Goal: Task Accomplishment & Management: Manage account settings

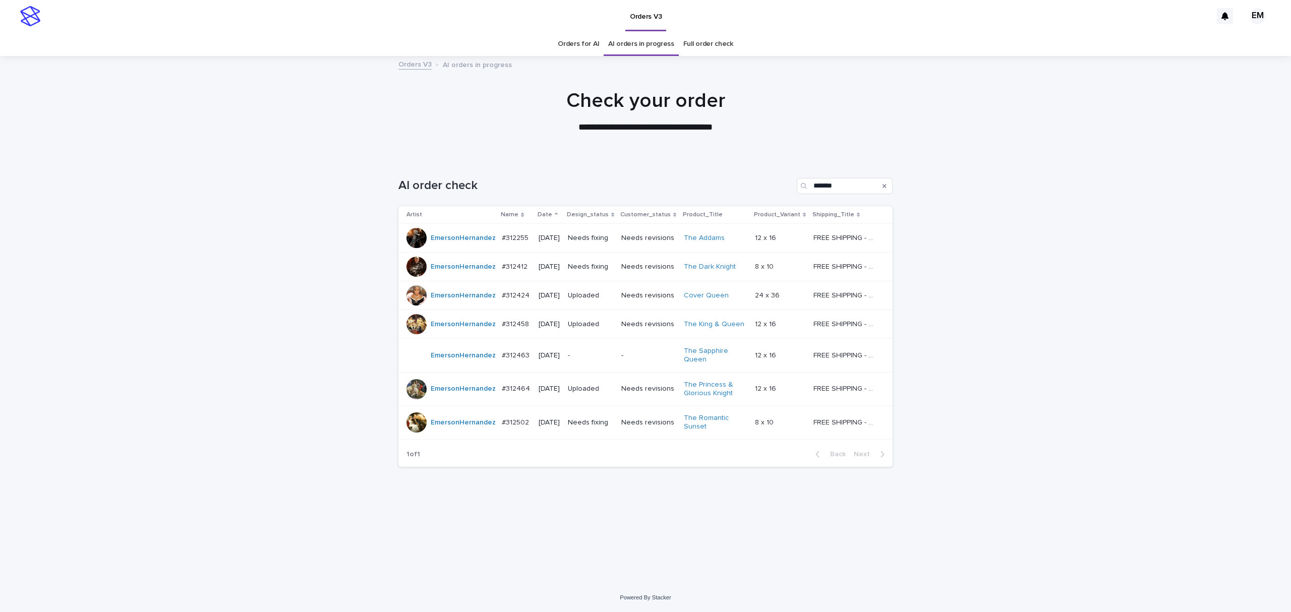
click at [262, 211] on div "Loading... Saving… Loading... Saving… AI order check ******* Artist Name Date D…" at bounding box center [645, 371] width 1291 height 426
click at [991, 249] on div "Loading... Saving… Loading... Saving… AI order check ******* Artist Name Date D…" at bounding box center [645, 371] width 1291 height 426
click at [210, 259] on div "Loading... Saving… Loading... Saving… AI order check ******* Artist Name Date D…" at bounding box center [645, 371] width 1291 height 426
click at [1041, 503] on div "Loading... Saving… Loading... Saving… AI order check ******* Artist Name Date D…" at bounding box center [645, 371] width 1291 height 426
click at [503, 251] on td "#312255 #312255" at bounding box center [516, 238] width 36 height 29
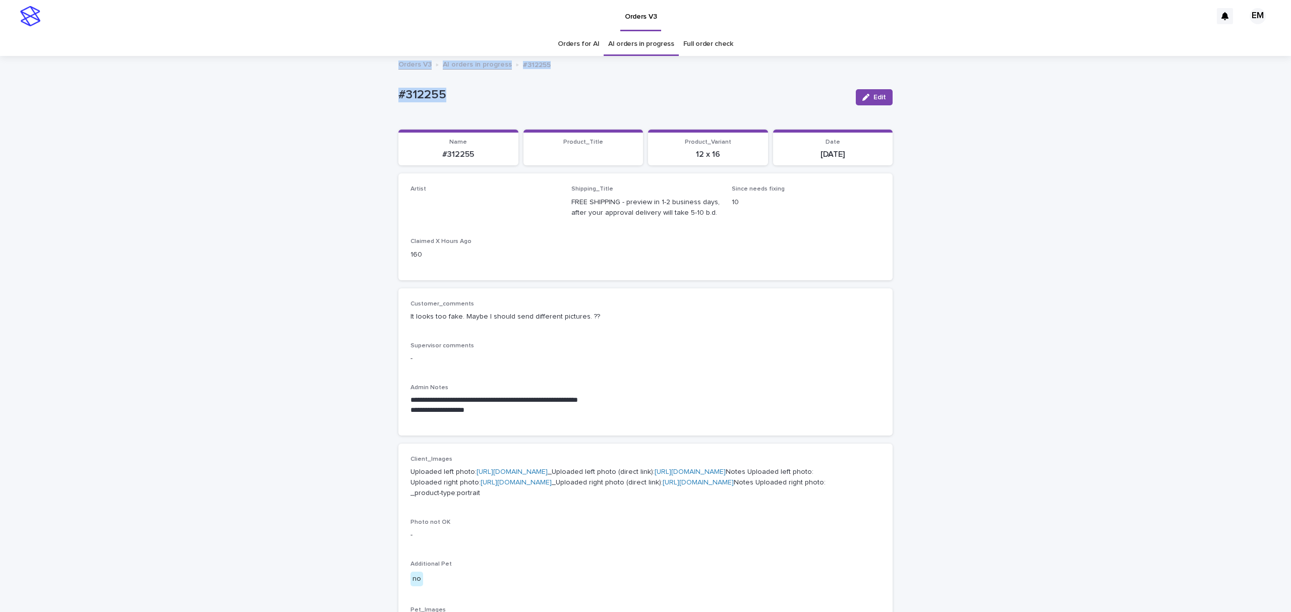
drag, startPoint x: 462, startPoint y: 83, endPoint x: 257, endPoint y: 107, distance: 206.2
click at [236, 72] on div "**********" at bounding box center [645, 535] width 1291 height 1071
drag, startPoint x: 234, startPoint y: 149, endPoint x: 265, endPoint y: 142, distance: 32.1
click at [237, 149] on div "**********" at bounding box center [645, 549] width 1291 height 985
drag, startPoint x: 446, startPoint y: 97, endPoint x: 397, endPoint y: 139, distance: 64.7
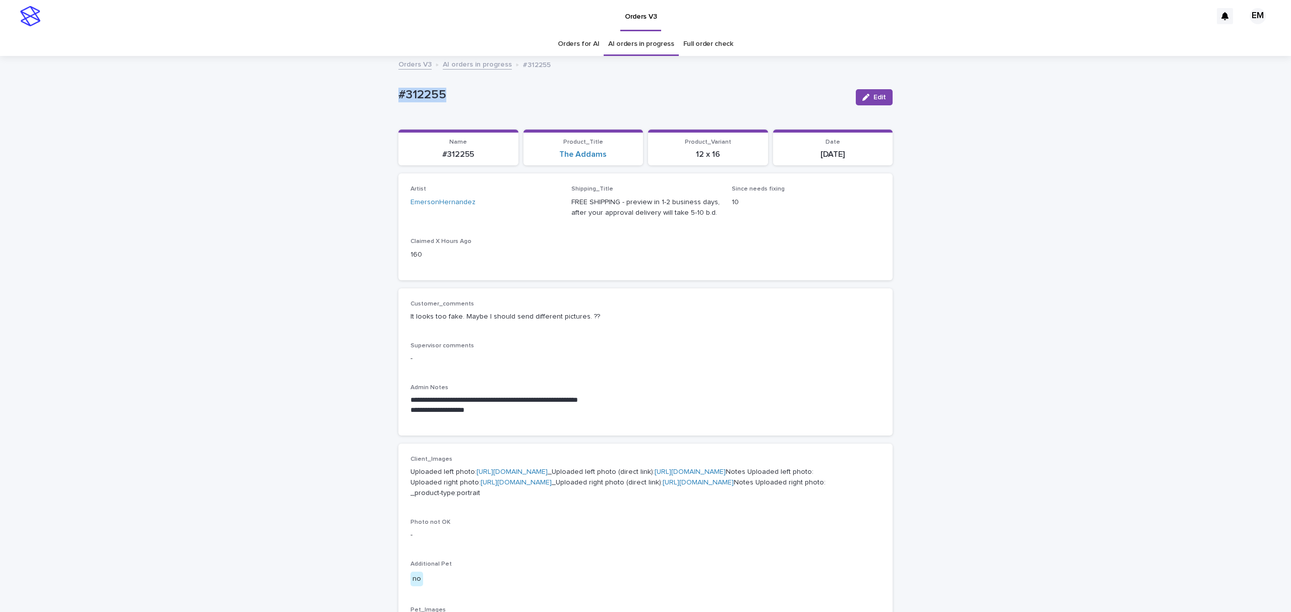
click at [376, 102] on div "**********" at bounding box center [645, 549] width 1291 height 985
copy p "#312255"
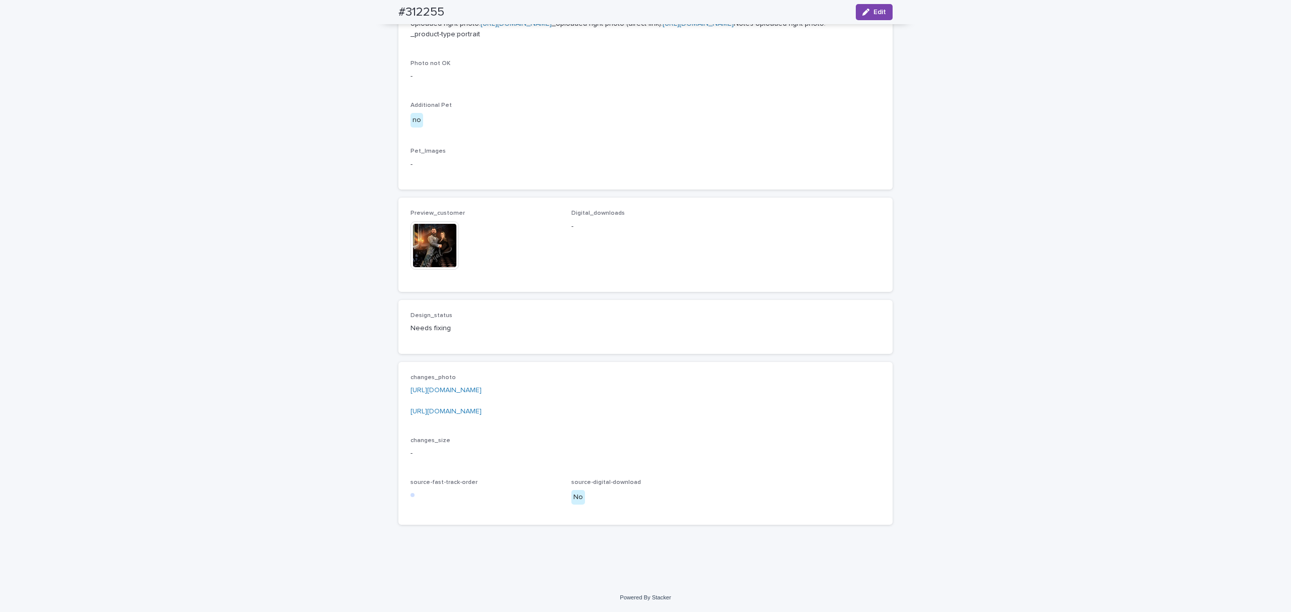
scroll to position [538, 0]
click at [506, 410] on div "[URL][DOMAIN_NAME] [URL][DOMAIN_NAME]" at bounding box center [645, 399] width 470 height 33
click at [482, 394] on link "[URL][DOMAIN_NAME]" at bounding box center [445, 390] width 71 height 7
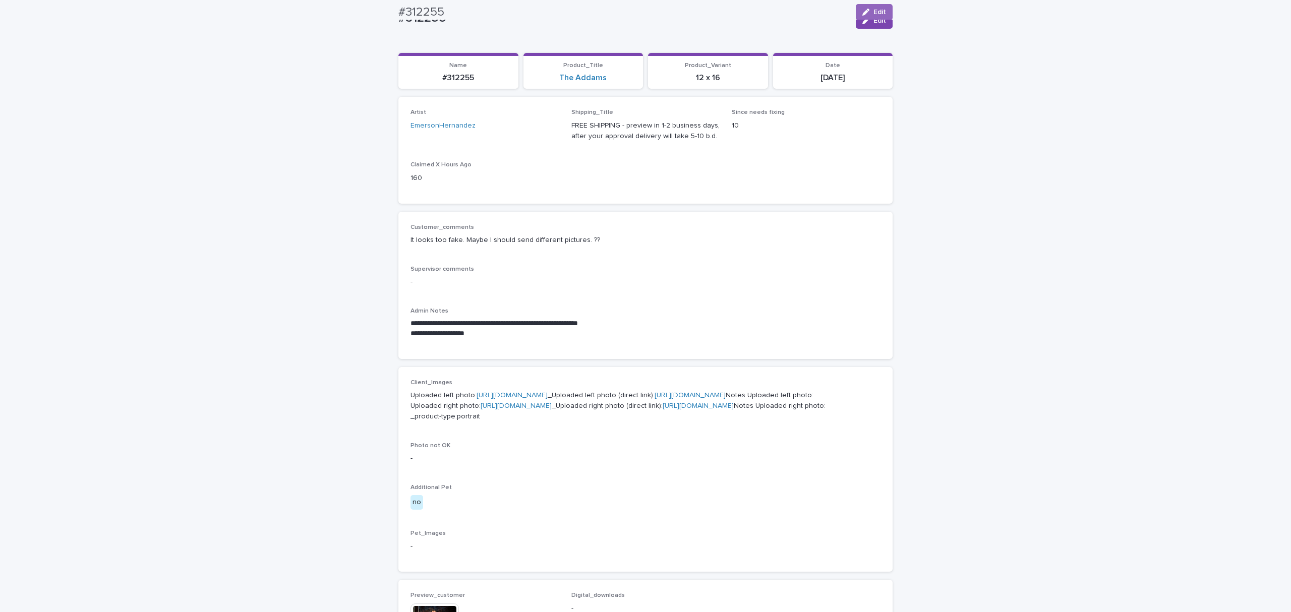
scroll to position [0, 0]
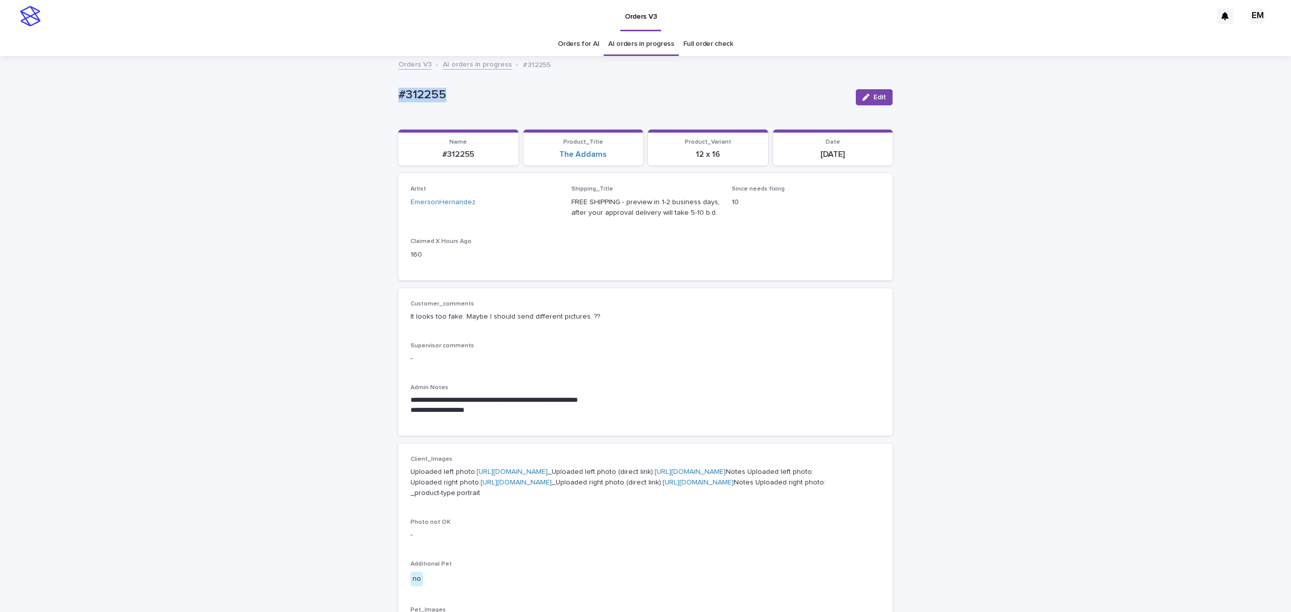
drag, startPoint x: 416, startPoint y: 101, endPoint x: 347, endPoint y: 96, distance: 69.3
click at [347, 96] on div "**********" at bounding box center [645, 549] width 1291 height 985
copy p "#312255"
click at [852, 102] on div "Edit" at bounding box center [872, 97] width 41 height 16
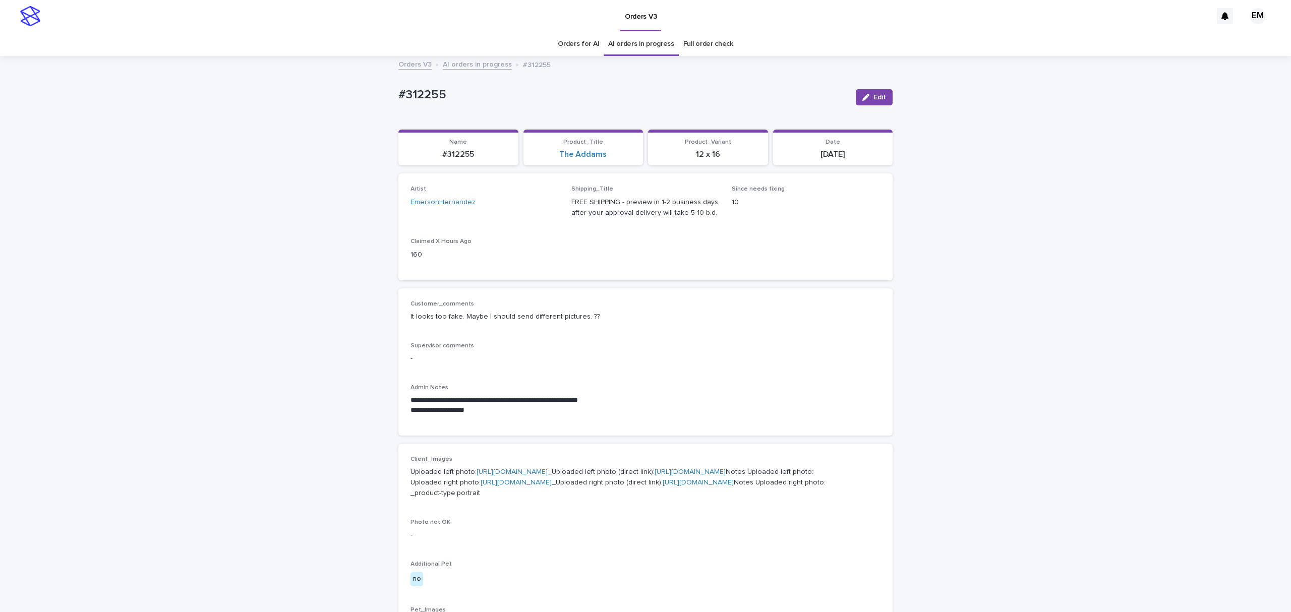
click at [865, 95] on div "button" at bounding box center [867, 97] width 11 height 7
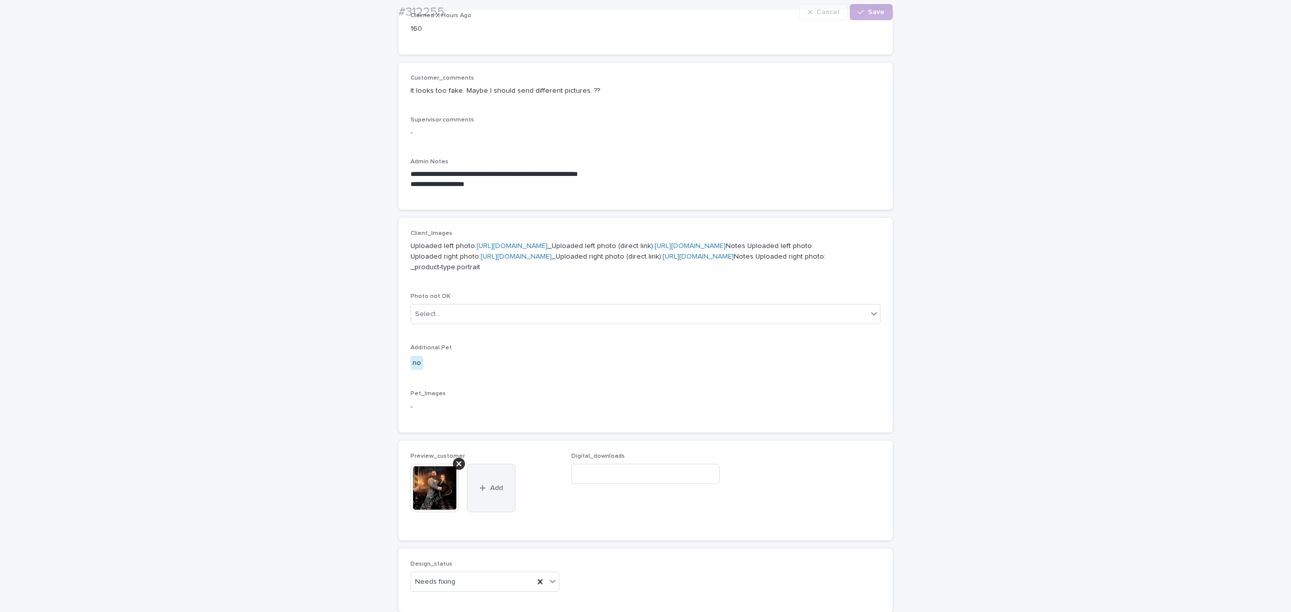
scroll to position [448, 0]
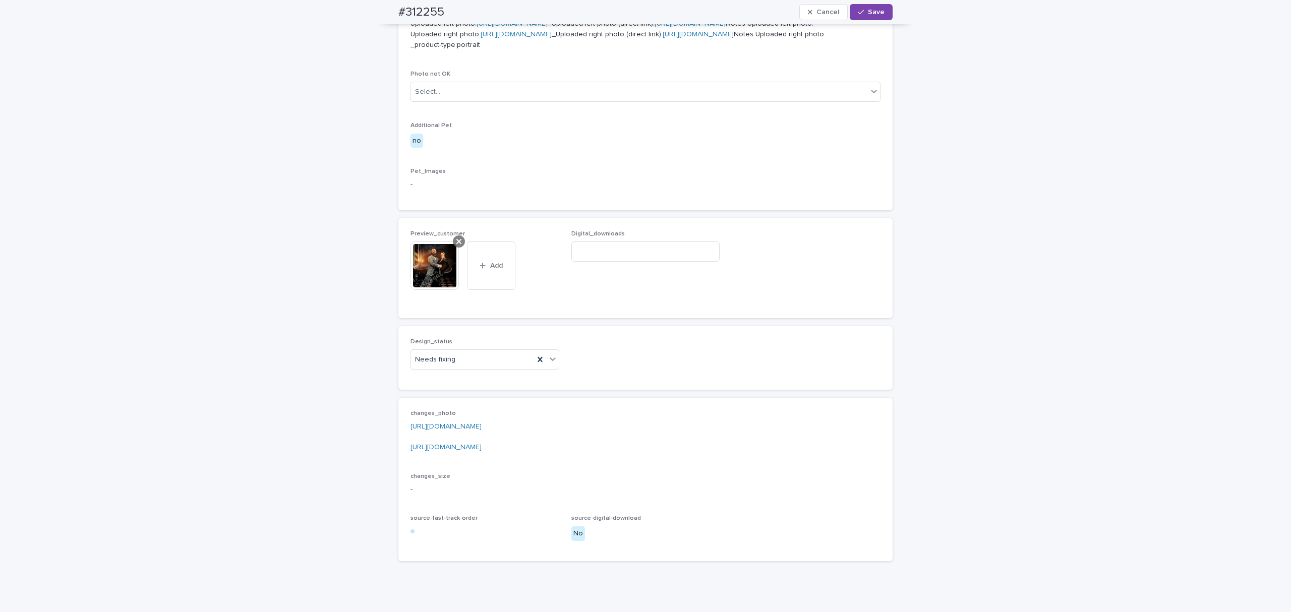
click at [456, 246] on icon at bounding box center [458, 242] width 5 height 8
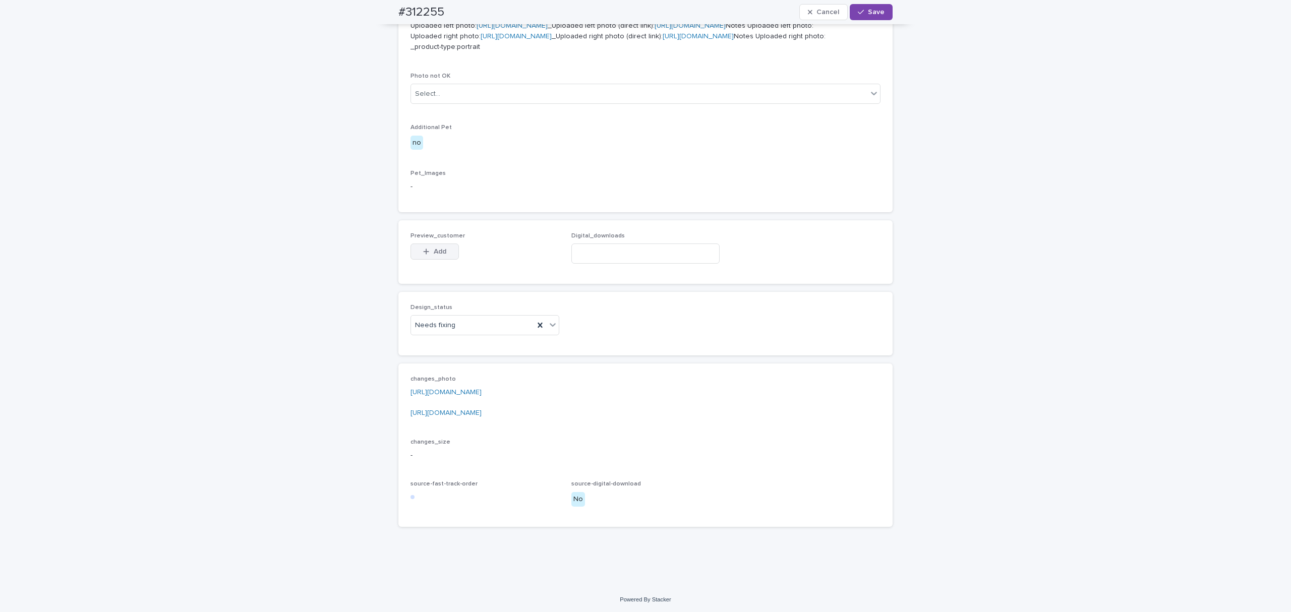
scroll to position [430, 0]
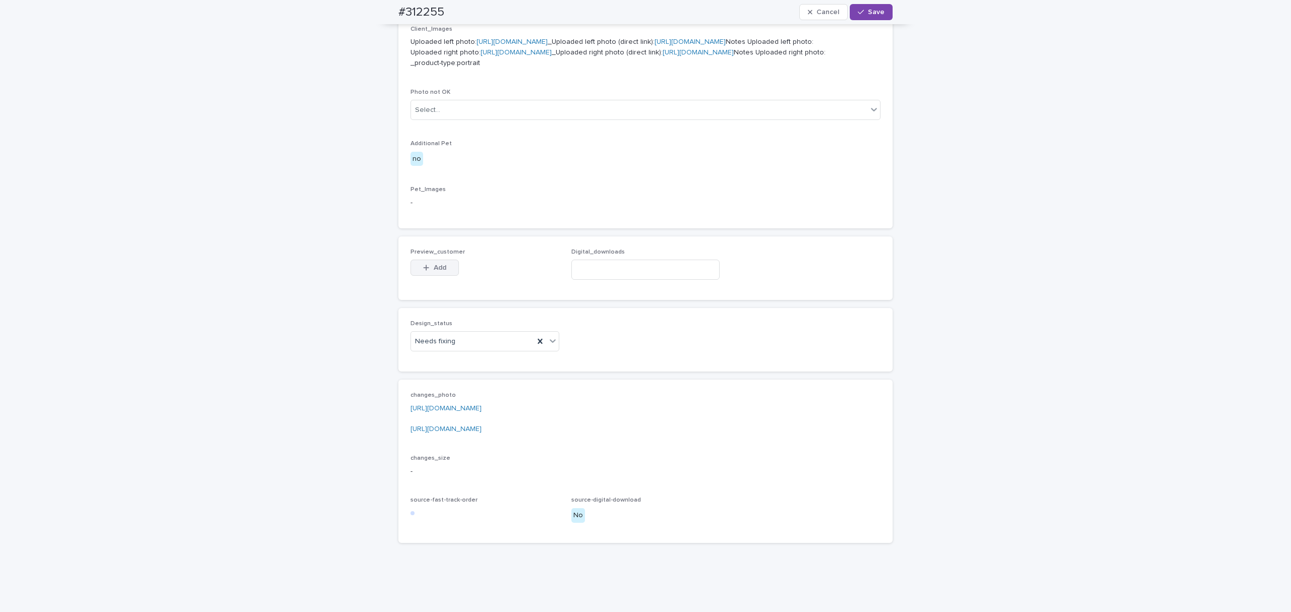
click at [434, 271] on span "Add" at bounding box center [440, 267] width 13 height 7
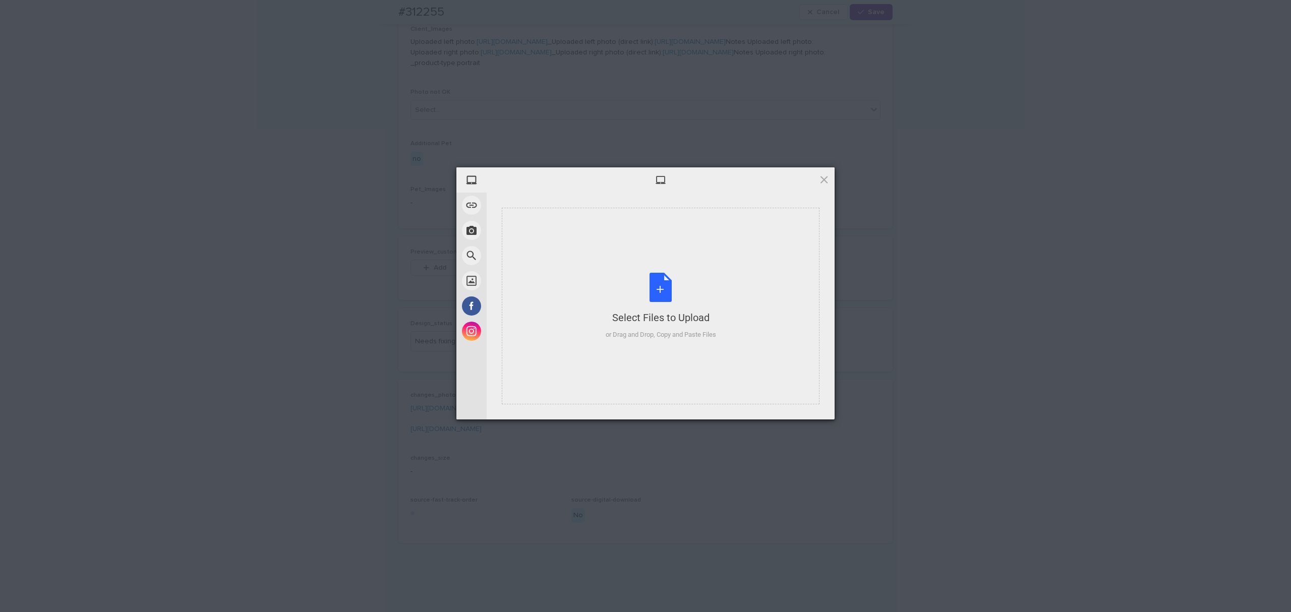
click at [590, 266] on div "Select Files to Upload or Drag and Drop, Copy and Paste Files" at bounding box center [661, 306] width 318 height 197
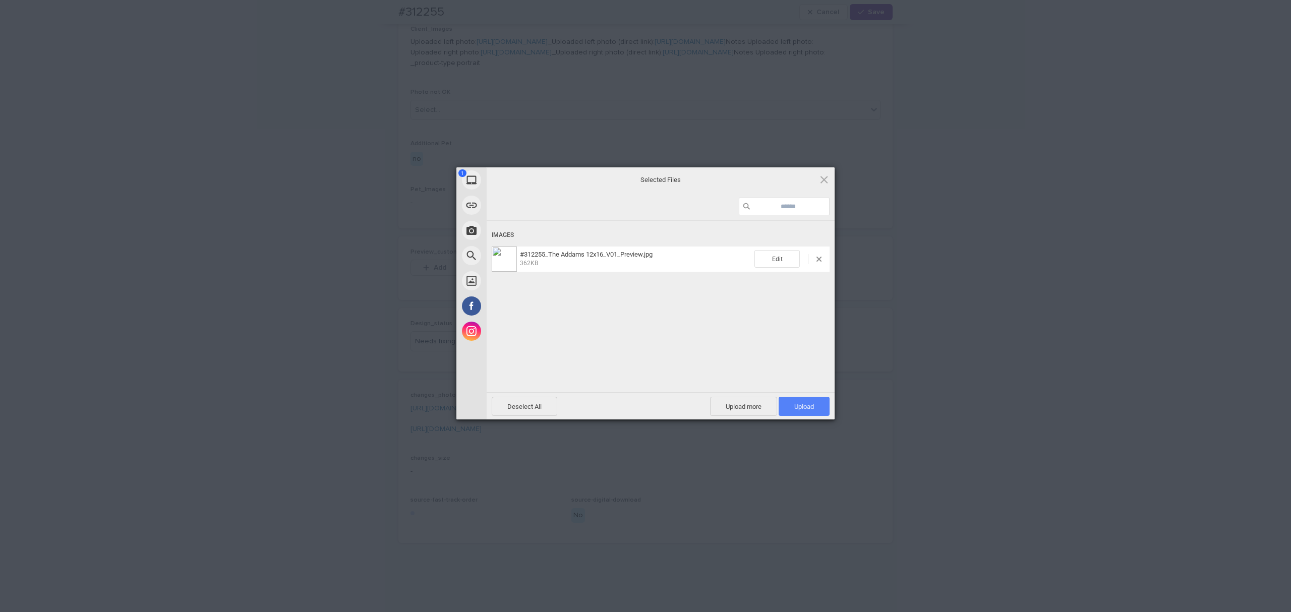
click at [790, 398] on span "Upload 1" at bounding box center [804, 406] width 51 height 19
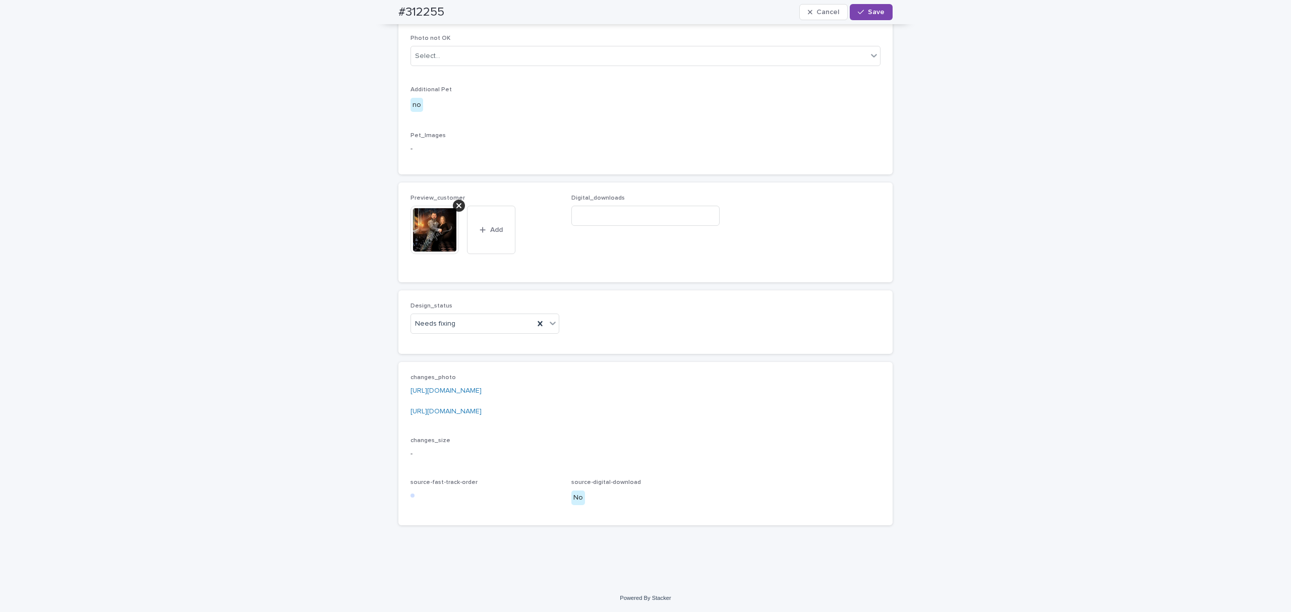
scroll to position [589, 0]
click at [487, 324] on div "Needs fixing" at bounding box center [472, 324] width 123 height 17
click at [479, 338] on div "Uploaded" at bounding box center [480, 344] width 148 height 18
click at [865, 17] on button "Save" at bounding box center [871, 12] width 43 height 16
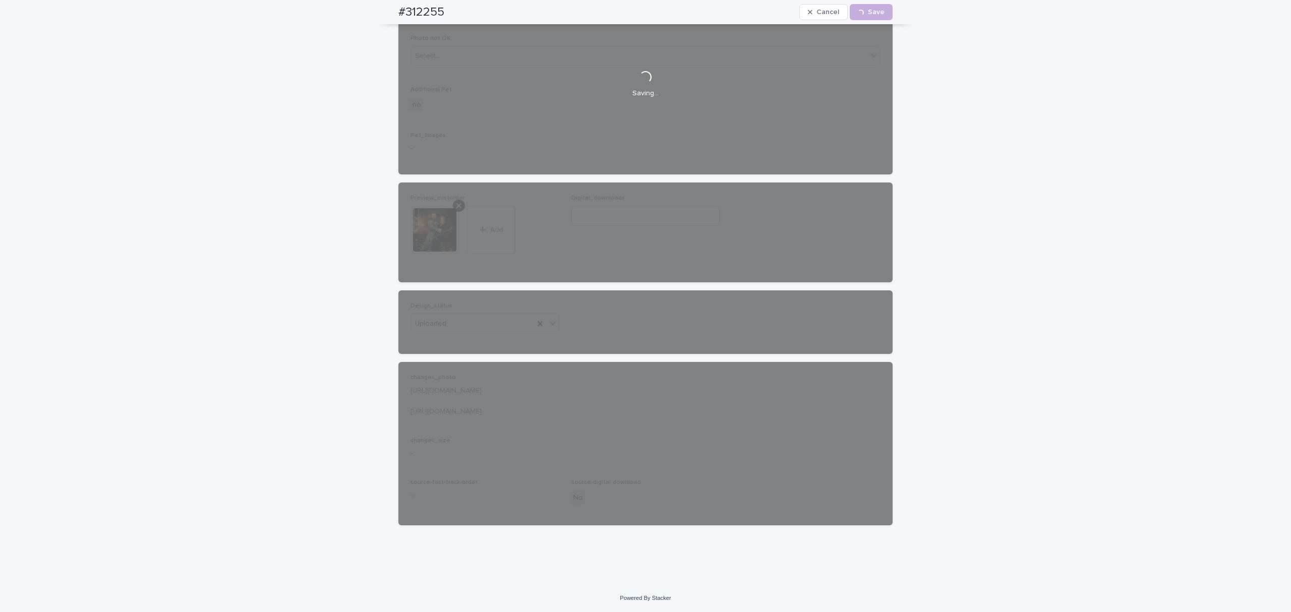
scroll to position [563, 0]
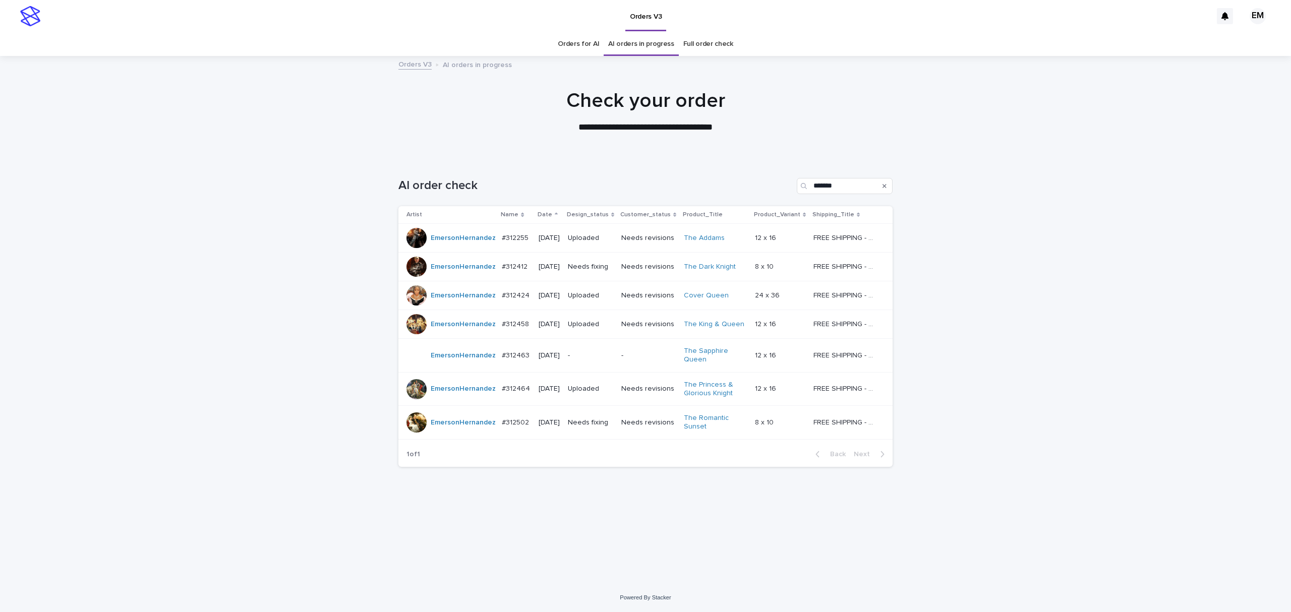
click at [1075, 322] on div "Loading... Saving… Loading... Saving… AI order check ******* Artist Name Date D…" at bounding box center [645, 371] width 1291 height 426
click at [1053, 347] on div "Loading... Saving… Loading... Saving… AI order check ******* Artist Name Date D…" at bounding box center [645, 371] width 1291 height 426
click at [511, 281] on td "#312412 #312412" at bounding box center [516, 267] width 36 height 29
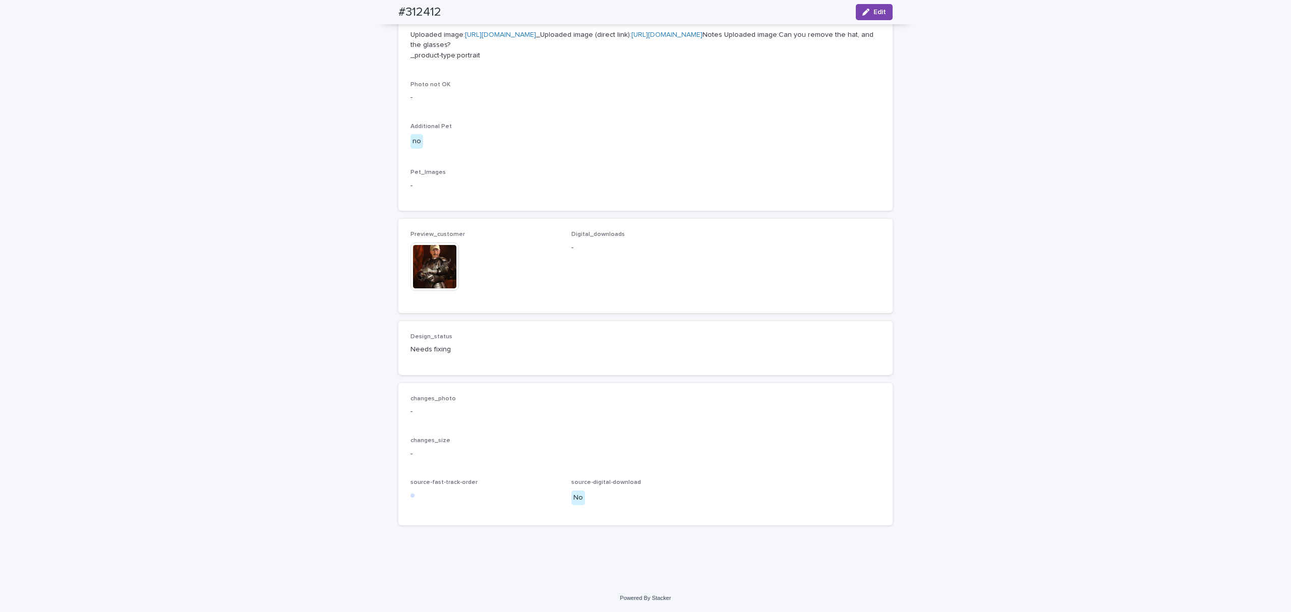
scroll to position [448, 0]
click at [443, 291] on img at bounding box center [434, 267] width 48 height 48
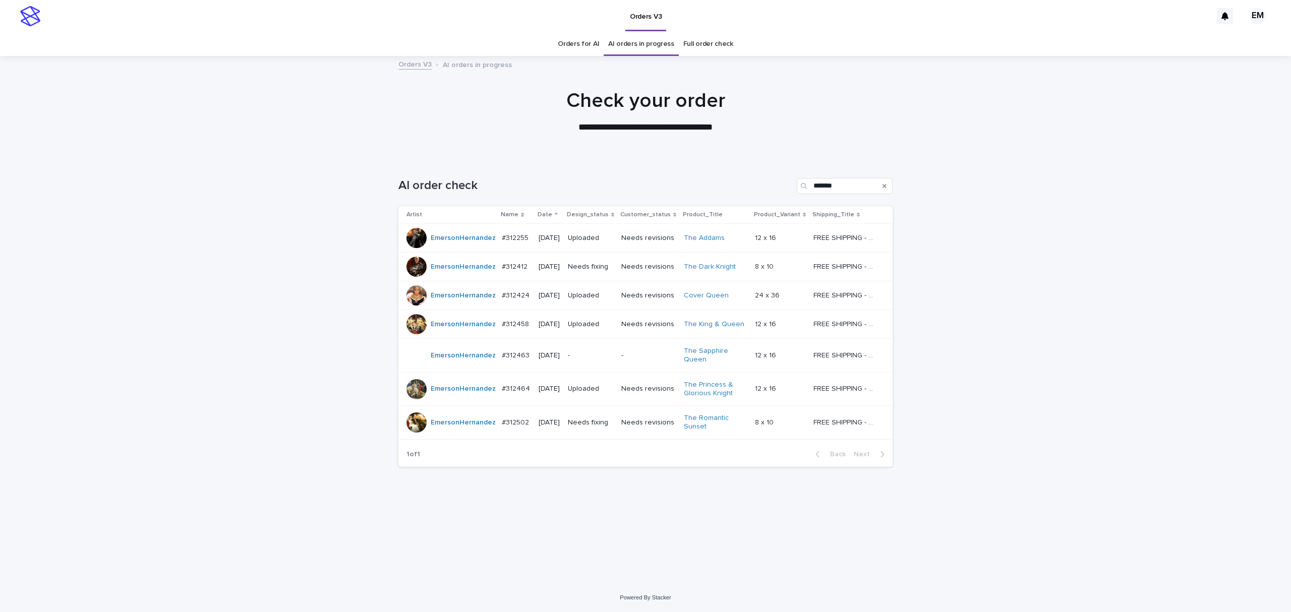
click at [608, 427] on p "Needs fixing" at bounding box center [590, 423] width 45 height 9
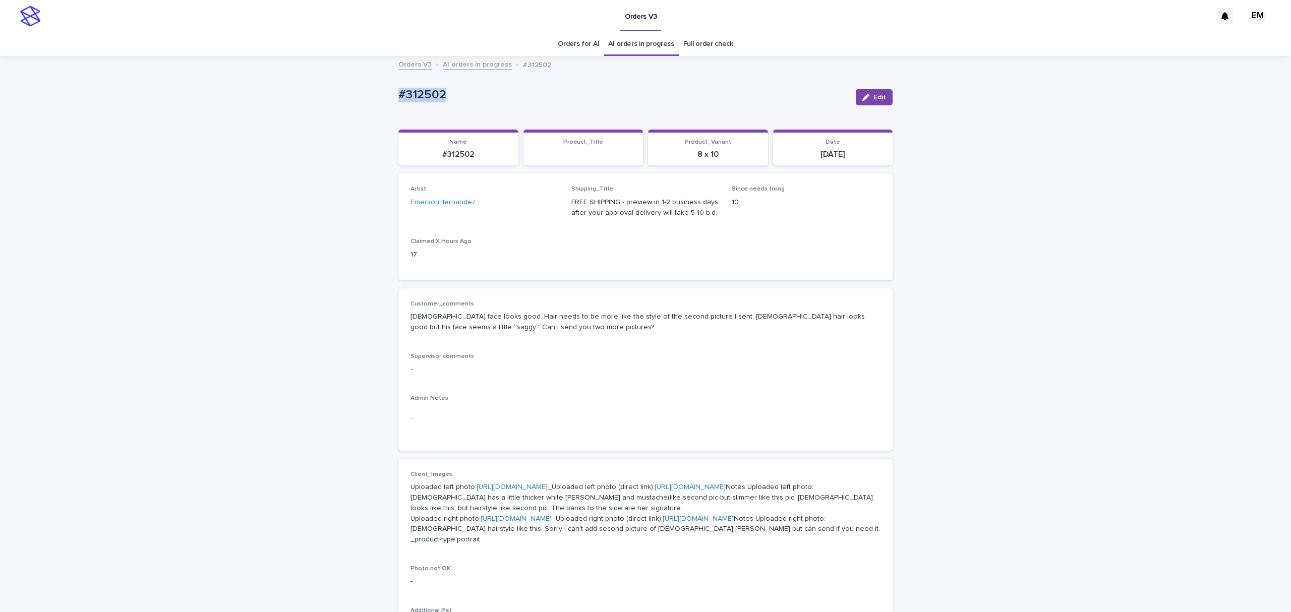
drag, startPoint x: 446, startPoint y: 92, endPoint x: 343, endPoint y: 104, distance: 103.6
click at [339, 97] on div "Loading... Saving… Loading... Saving… #312502 Edit #312502 Edit Sorry, there wa…" at bounding box center [645, 562] width 1291 height 1011
copy p "#312502"
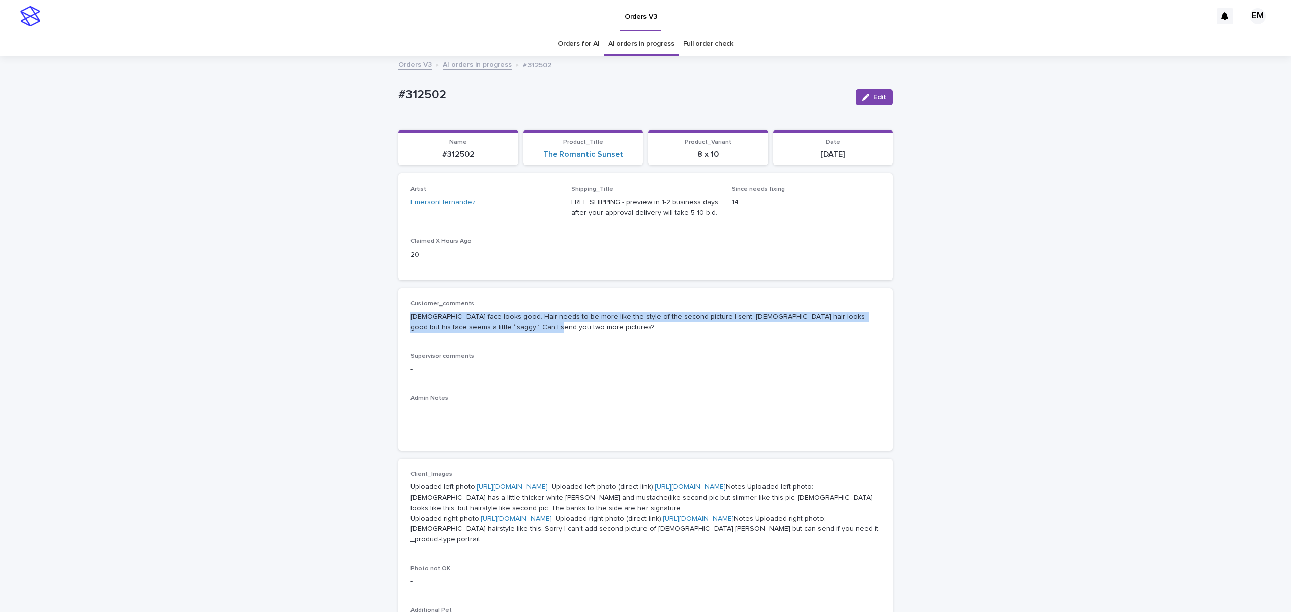
drag, startPoint x: 399, startPoint y: 309, endPoint x: 537, endPoint y: 339, distance: 140.9
click at [537, 339] on div "Customer_comments [DEMOGRAPHIC_DATA] face looks good. Hair needs to be more lik…" at bounding box center [645, 369] width 494 height 162
copy p "[DEMOGRAPHIC_DATA] face looks good. Hair needs to be more like the style of the…"
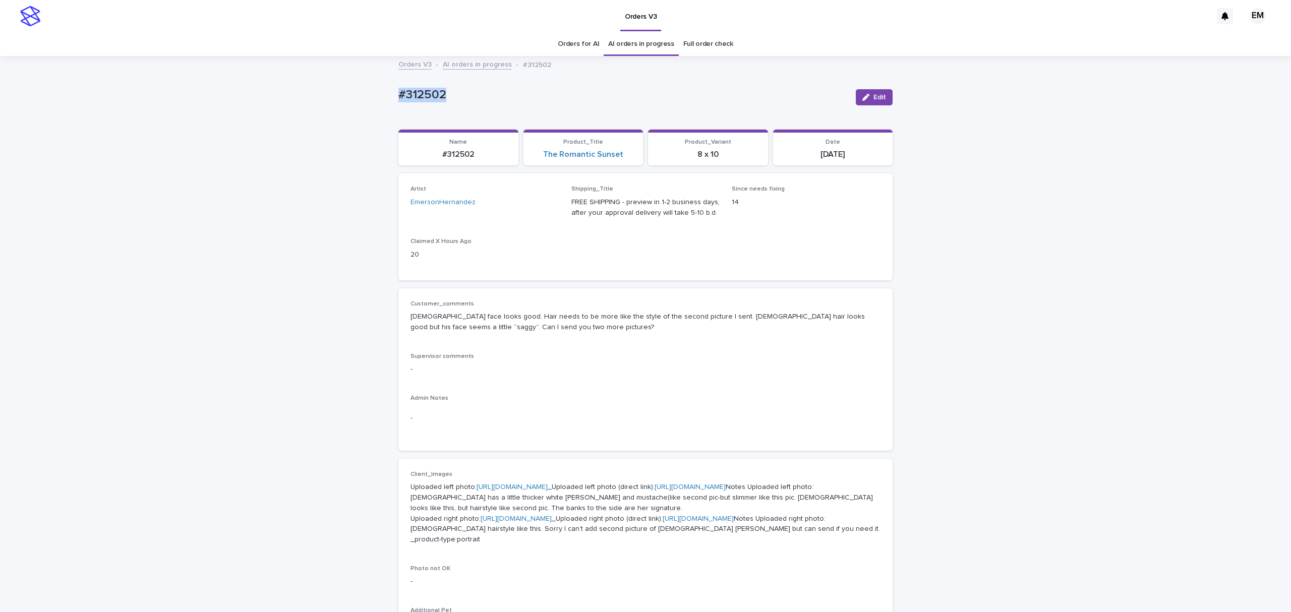
drag, startPoint x: 313, startPoint y: 111, endPoint x: 249, endPoint y: 113, distance: 64.1
click at [251, 113] on div "Loading... Saving… Loading... Saving… #312502 Edit #312502 Edit Sorry, there wa…" at bounding box center [645, 562] width 1291 height 1011
copy p "#312502"
click at [883, 95] on button "Edit" at bounding box center [874, 97] width 37 height 16
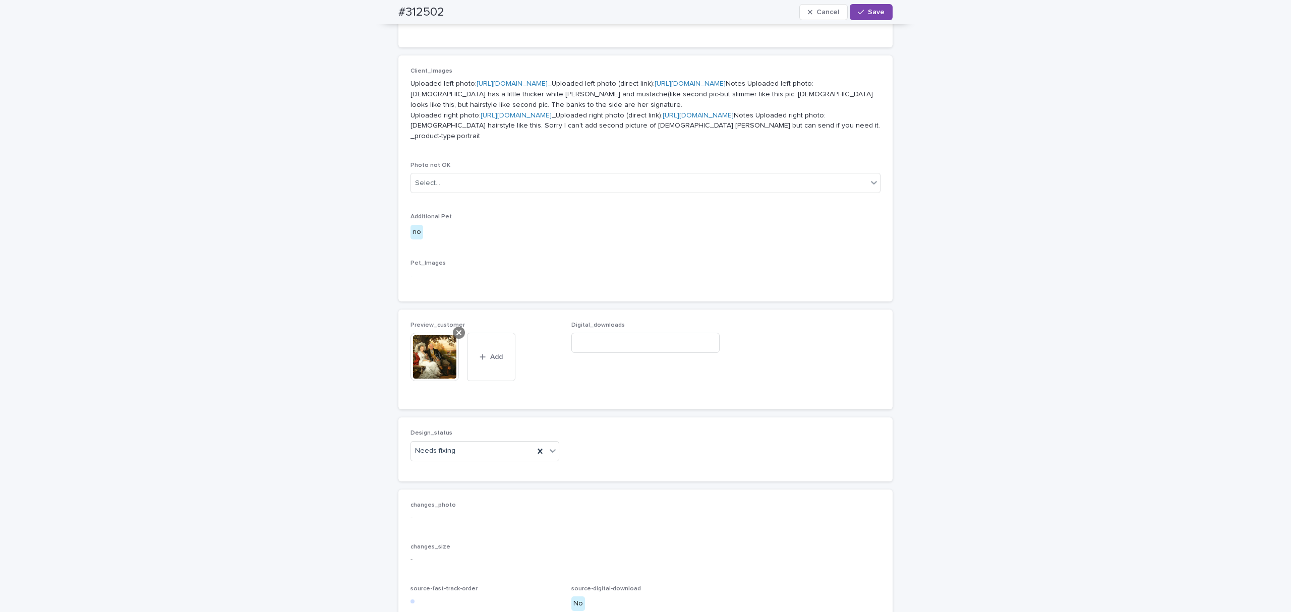
click at [456, 337] on icon at bounding box center [458, 333] width 5 height 8
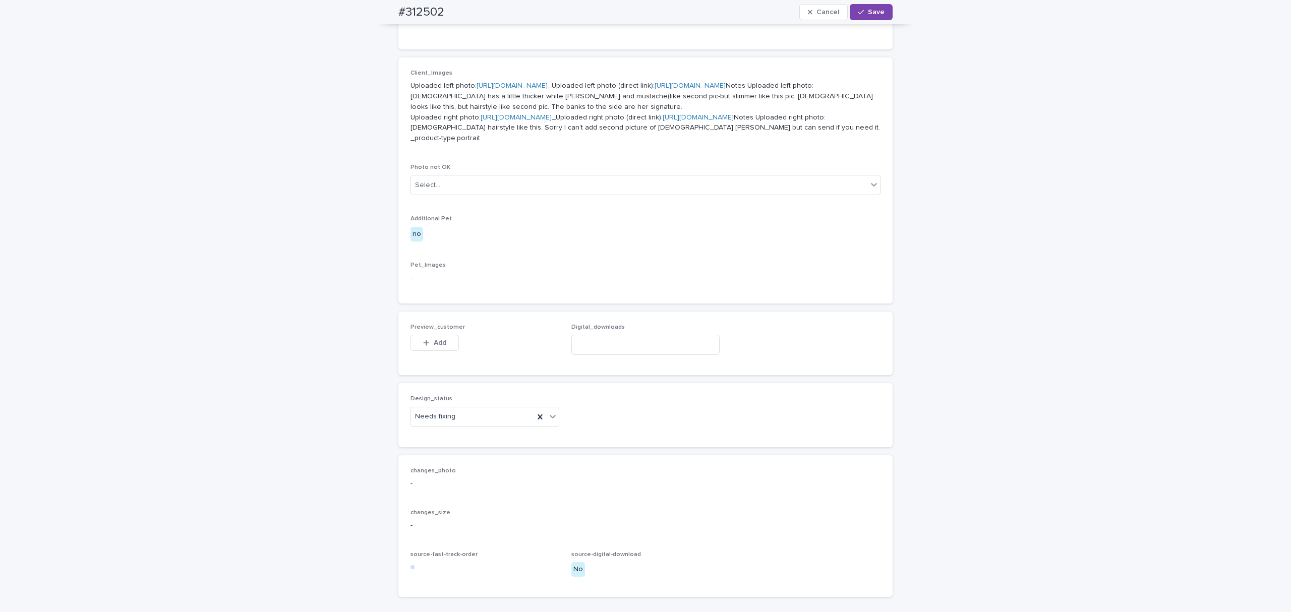
scroll to position [385, 0]
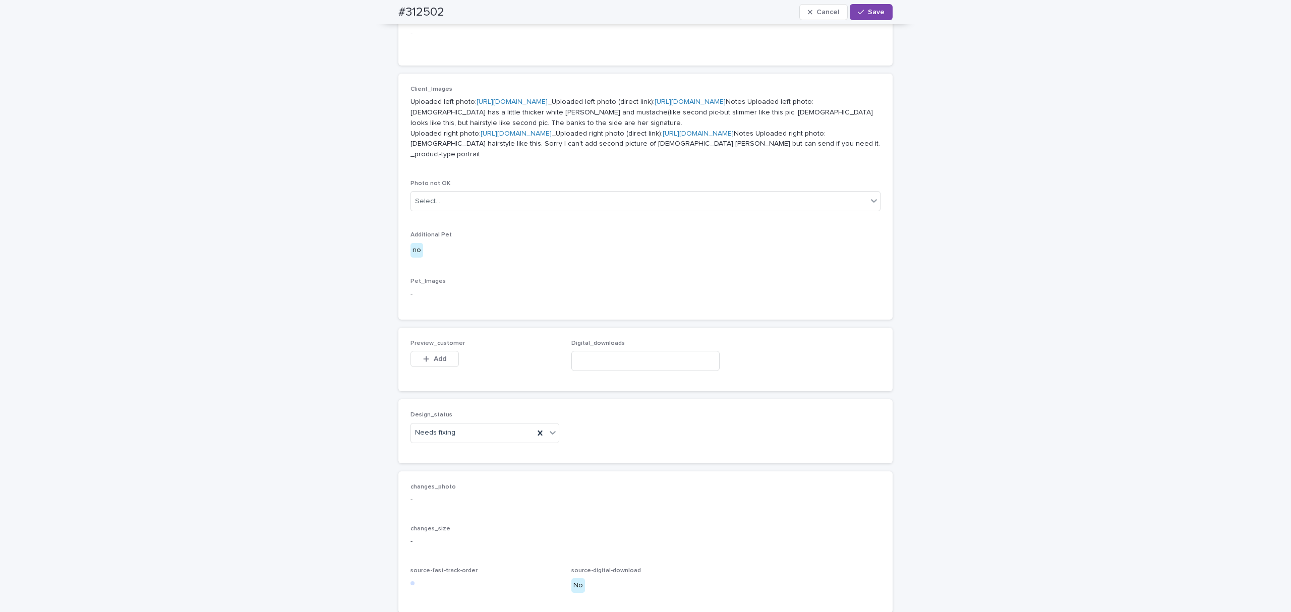
click at [434, 363] on span "Add" at bounding box center [440, 359] width 13 height 7
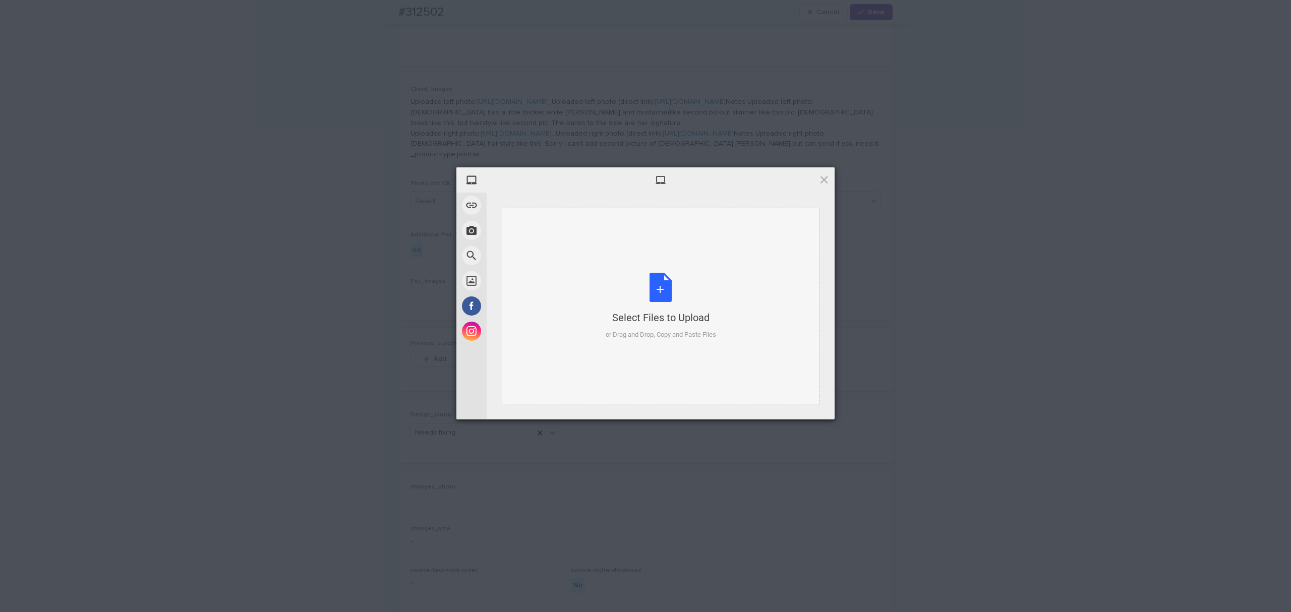
click at [574, 277] on div "Select Files to Upload or Drag and Drop, Copy and Paste Files" at bounding box center [661, 306] width 318 height 197
click at [786, 403] on span "Upload 1" at bounding box center [804, 406] width 51 height 19
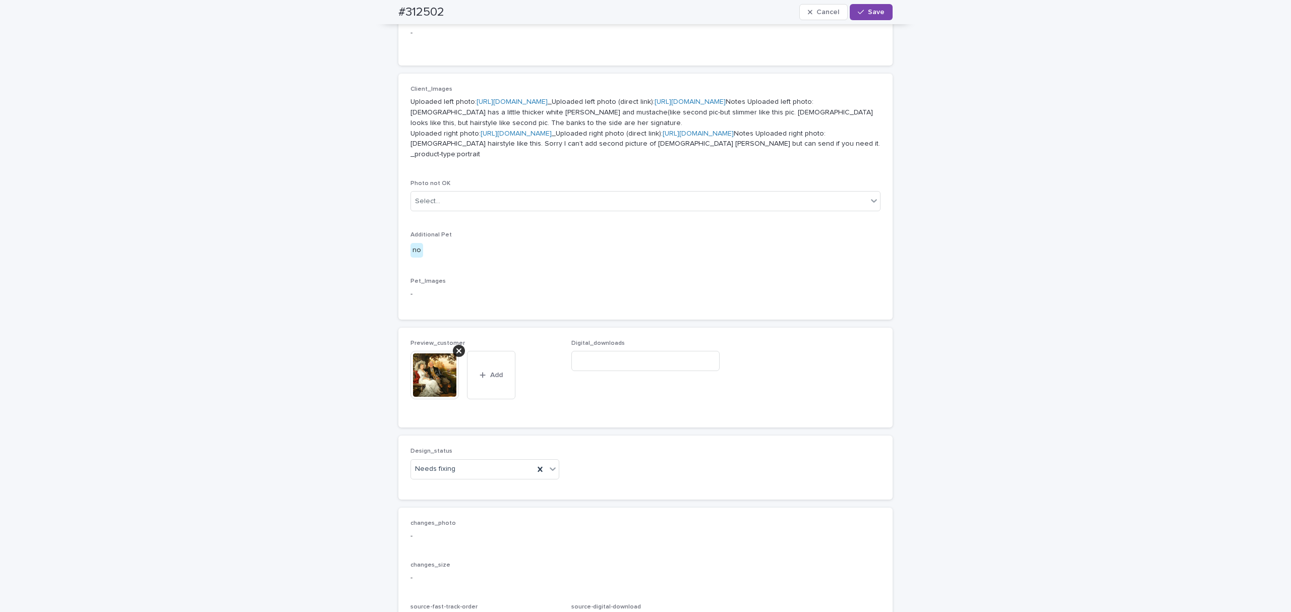
scroll to position [403, 0]
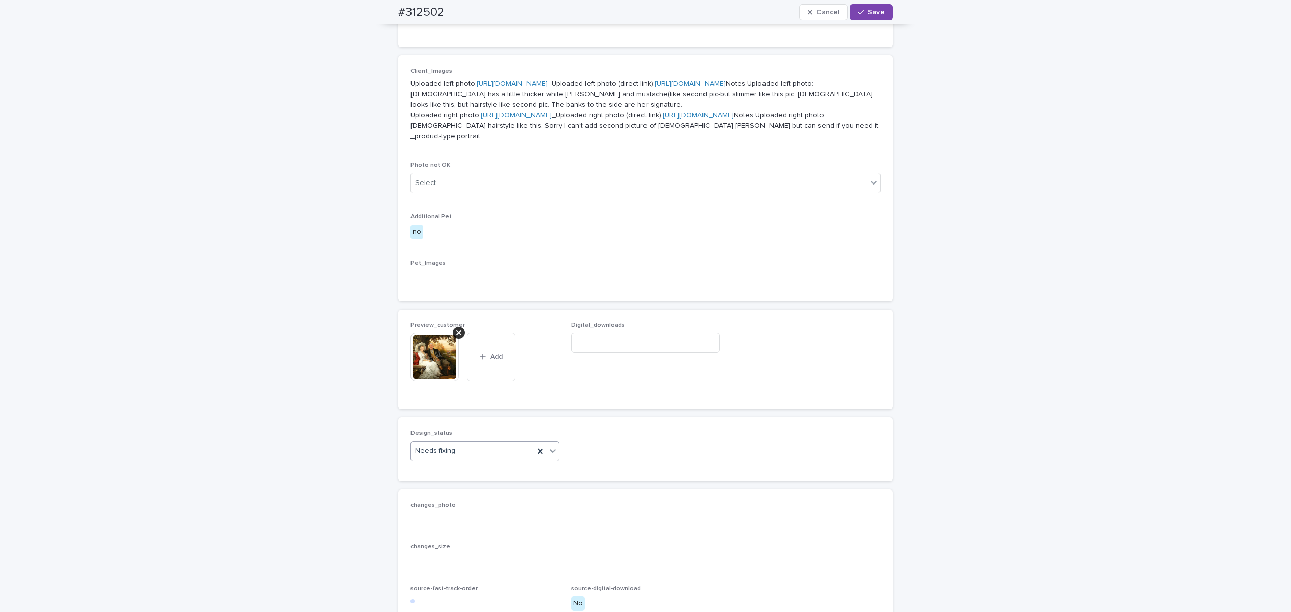
click at [506, 459] on div "Needs fixing" at bounding box center [472, 451] width 123 height 17
click at [454, 432] on div "Uploaded" at bounding box center [480, 428] width 148 height 18
click at [860, 15] on div "button" at bounding box center [863, 12] width 10 height 7
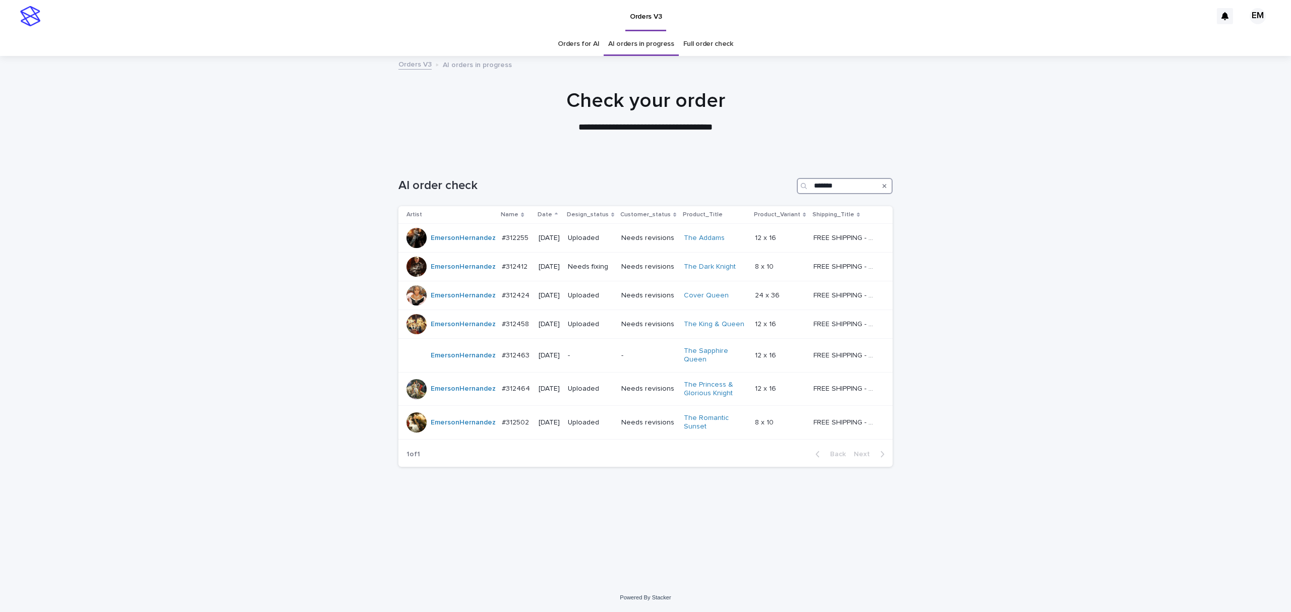
click at [854, 184] on input "*******" at bounding box center [845, 186] width 96 height 16
type input "*********"
click at [888, 185] on div "Search" at bounding box center [884, 186] width 16 height 16
click at [883, 186] on icon "Search" at bounding box center [885, 186] width 4 height 6
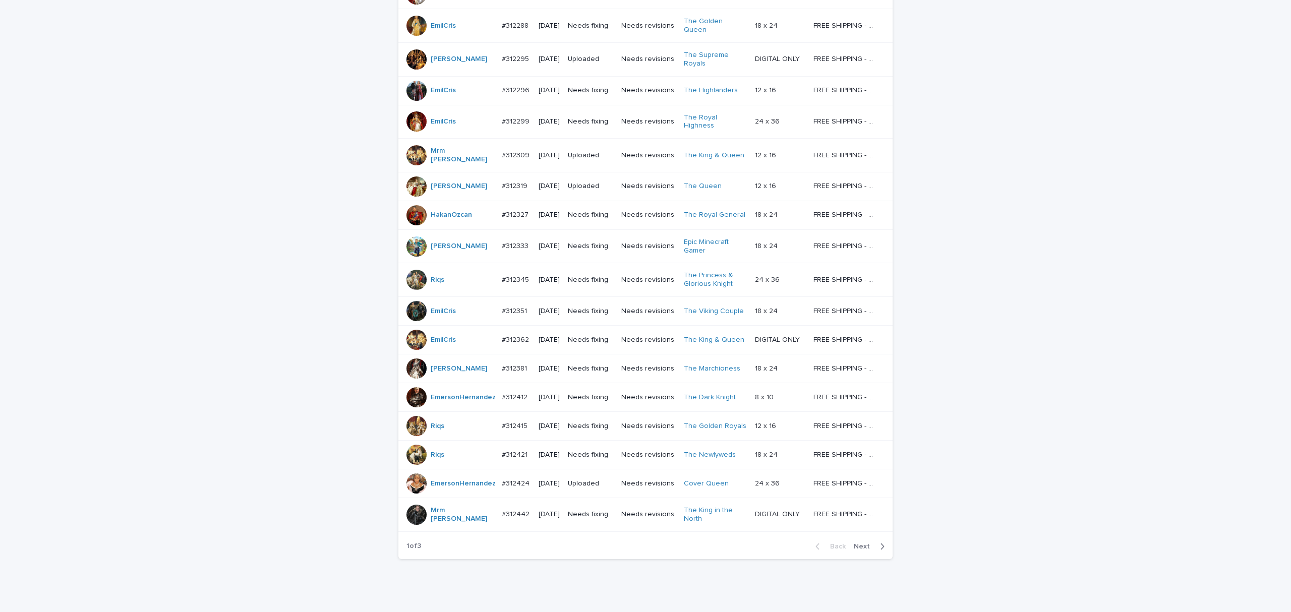
scroll to position [729, 0]
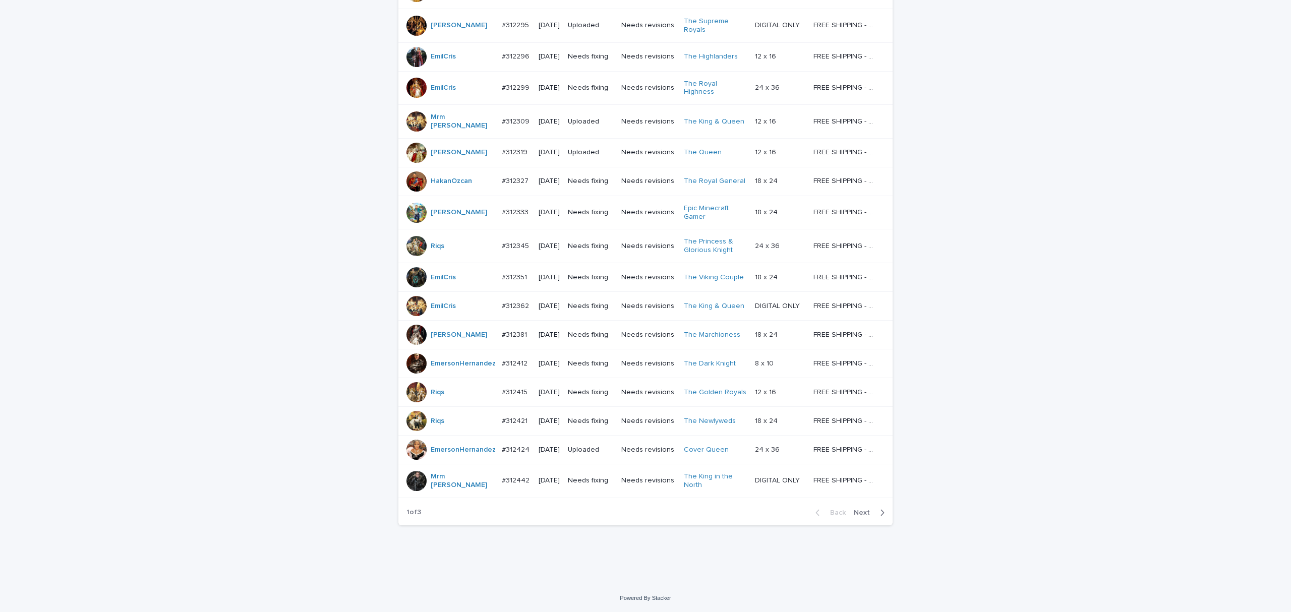
click at [860, 510] on span "Next" at bounding box center [865, 512] width 22 height 7
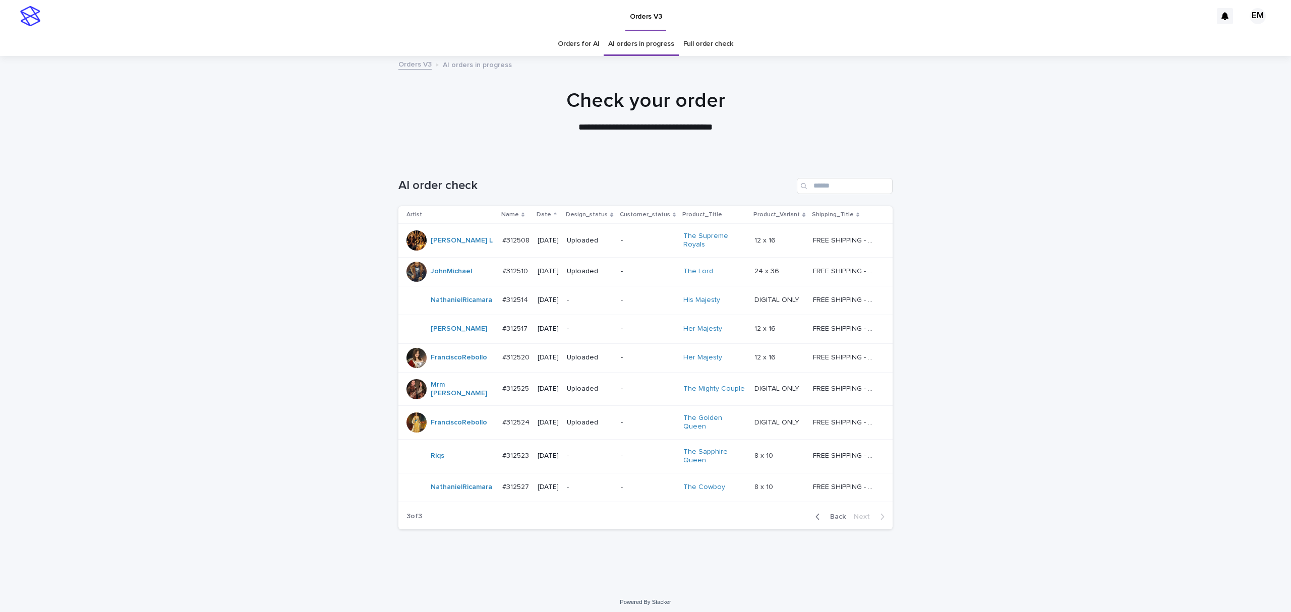
click at [835, 510] on span "Back" at bounding box center [835, 516] width 22 height 7
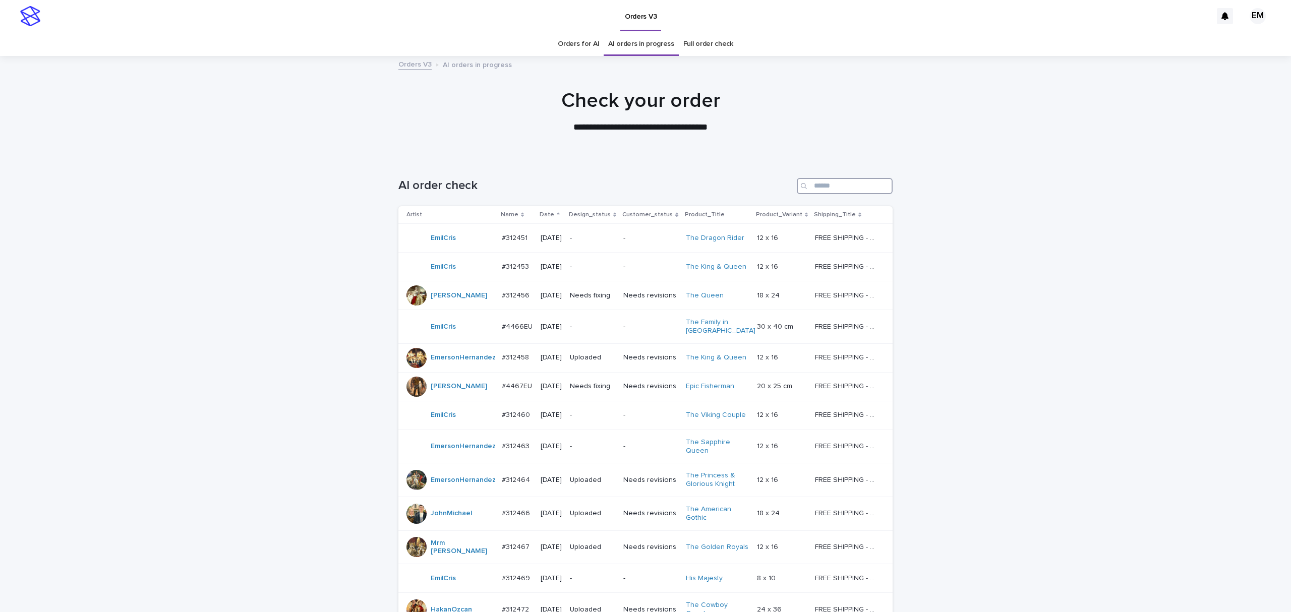
click at [832, 192] on input "Search" at bounding box center [845, 186] width 96 height 16
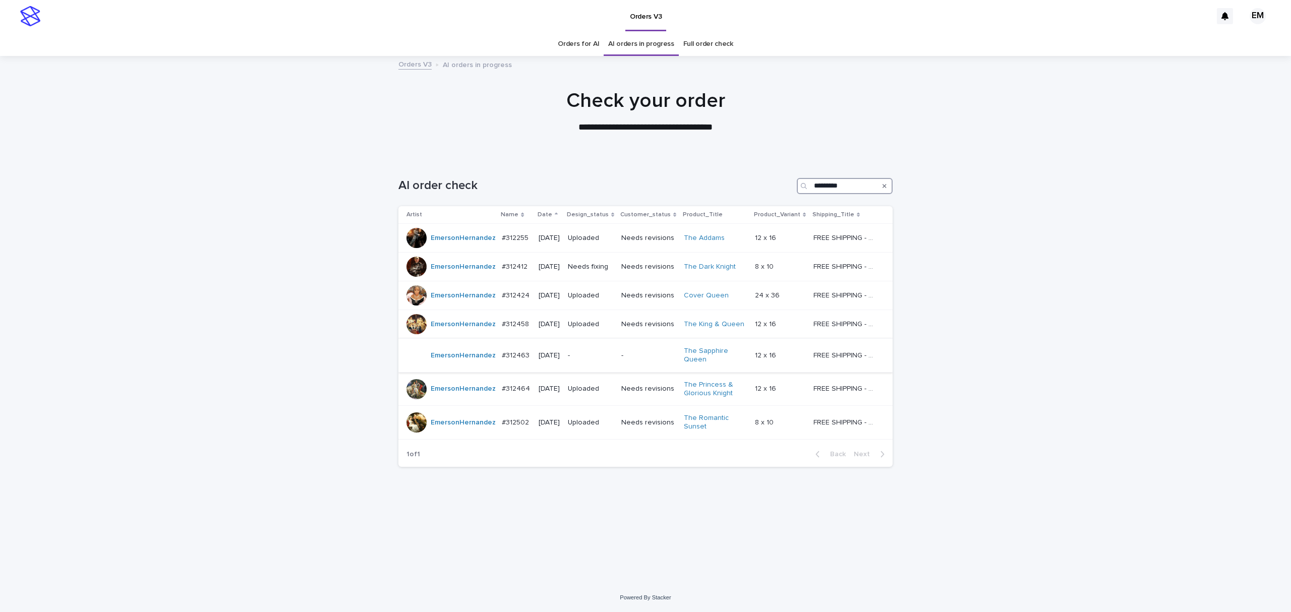
type input "*********"
click at [613, 364] on div "-" at bounding box center [590, 355] width 45 height 17
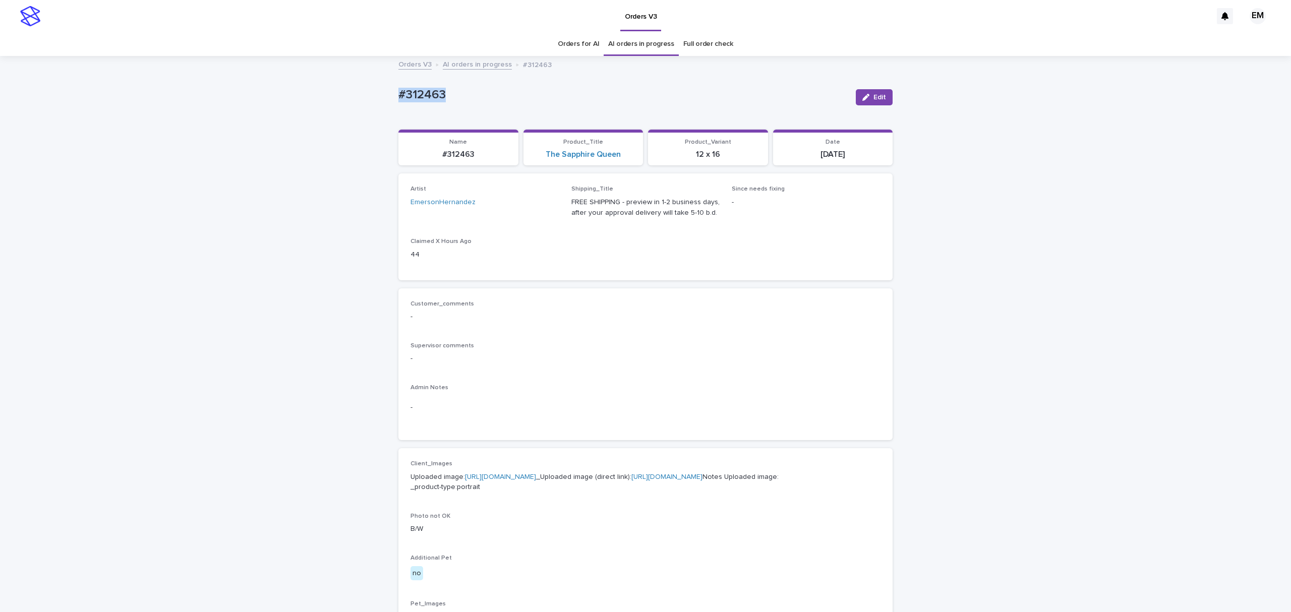
drag, startPoint x: 495, startPoint y: 95, endPoint x: 317, endPoint y: 110, distance: 178.7
click at [316, 109] on div "Loading... Saving… Loading... Saving… #312463 Edit #312463 Edit Sorry, there wa…" at bounding box center [645, 516] width 1291 height 919
copy p "#312463"
drag, startPoint x: 493, startPoint y: 267, endPoint x: 496, endPoint y: 254, distance: 13.1
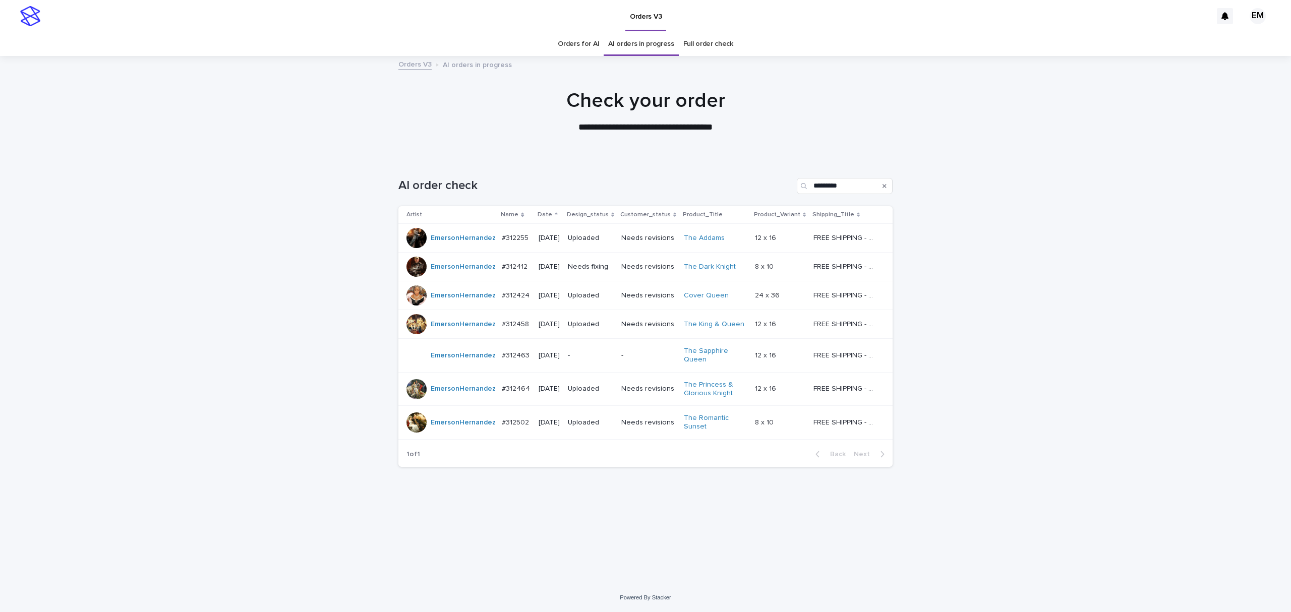
click at [584, 281] on td "Needs fixing" at bounding box center [590, 267] width 53 height 29
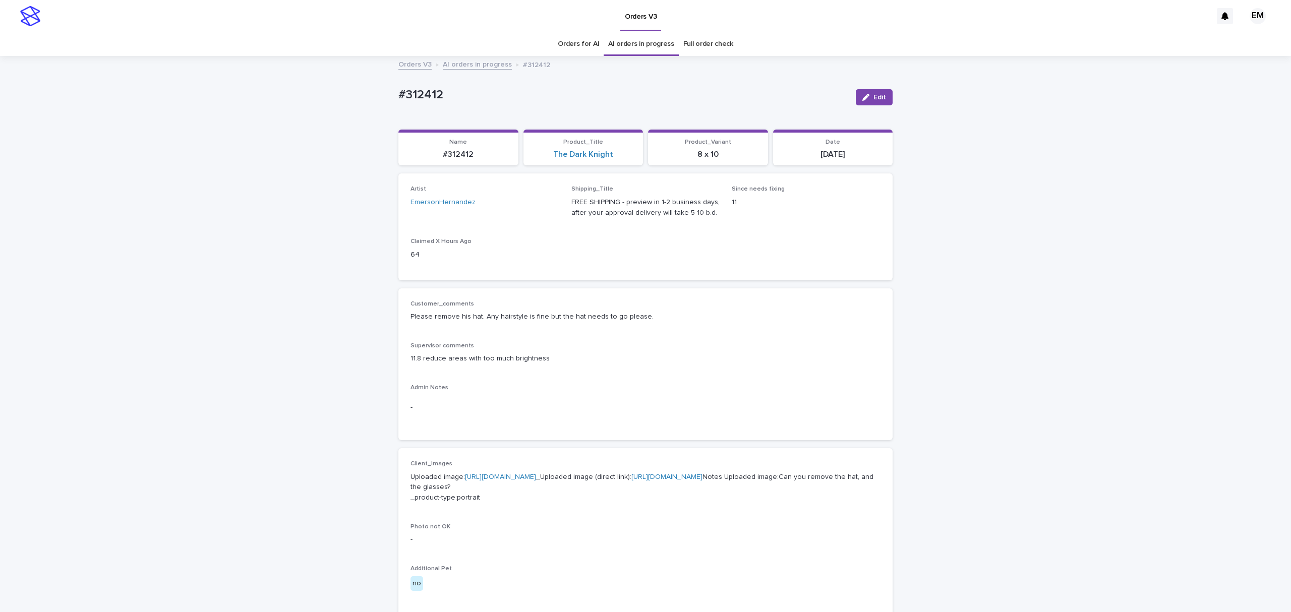
scroll to position [32, 0]
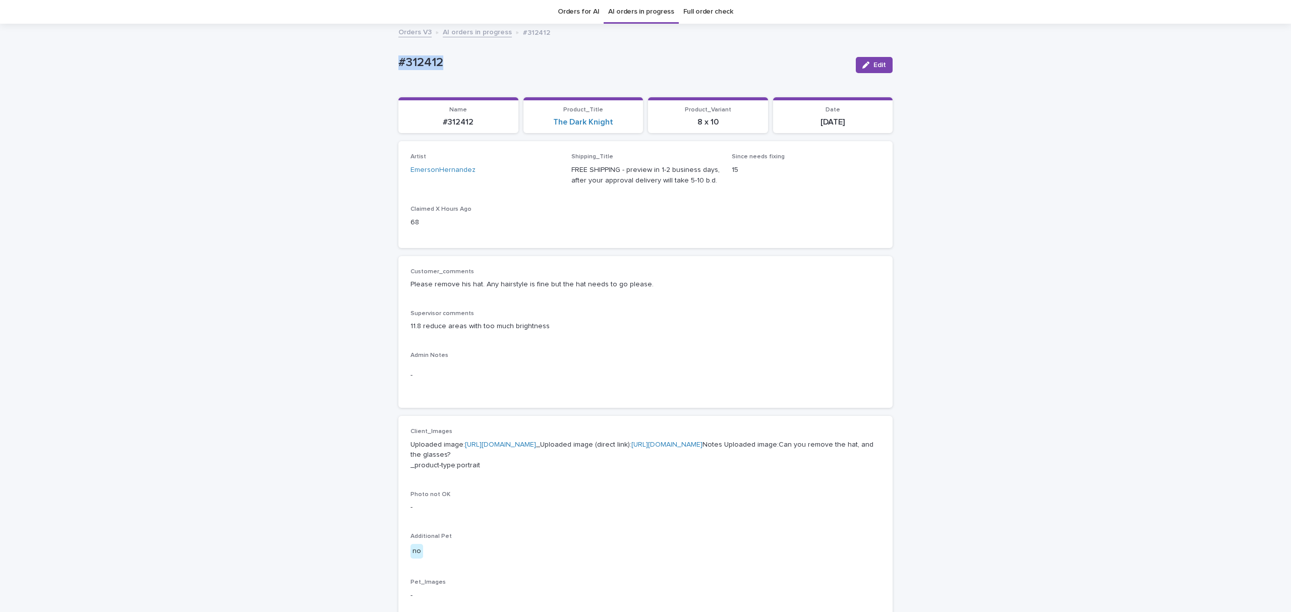
drag, startPoint x: 510, startPoint y: 74, endPoint x: 278, endPoint y: 62, distance: 232.3
click at [278, 62] on div "Loading... Saving… Loading... Saving… #312412 Edit #312412 Edit Sorry, there wa…" at bounding box center [645, 509] width 1291 height 969
copy p "#312412"
drag, startPoint x: 433, startPoint y: 272, endPoint x: 691, endPoint y: 283, distance: 258.4
click at [691, 283] on div "Customer_comments Please remove his hat. Any hairstyle is fine but the hat need…" at bounding box center [645, 332] width 494 height 152
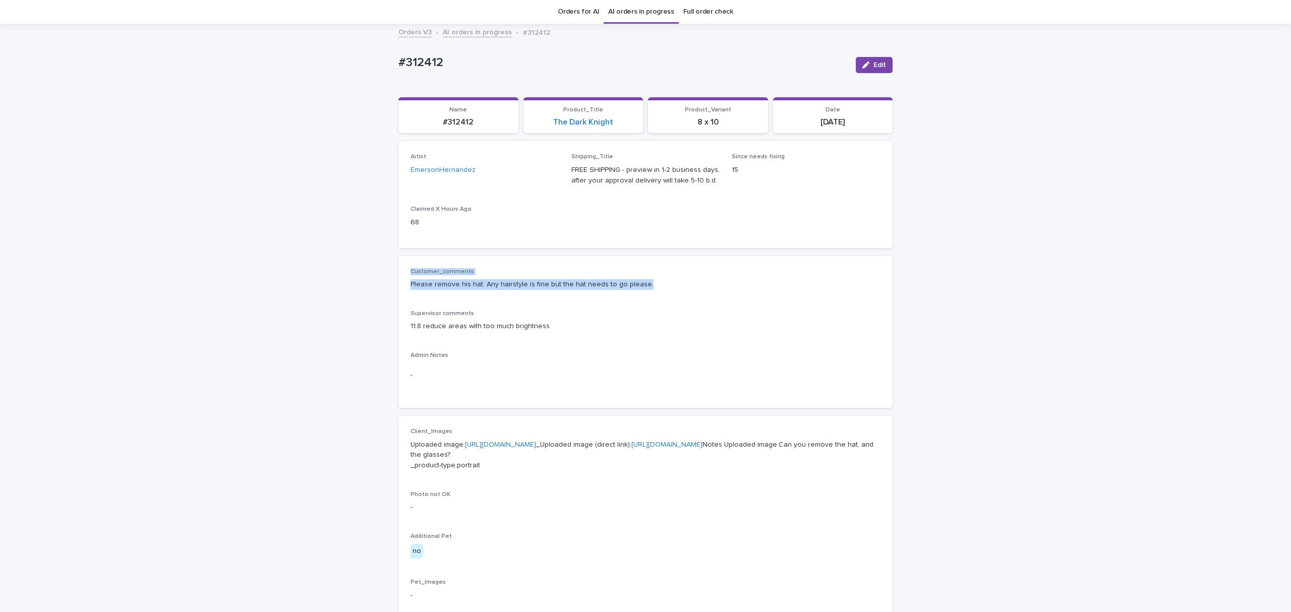
copy div "Customer_comments Please remove his hat. Any hairstyle is fine but the hat need…"
drag, startPoint x: 354, startPoint y: 273, endPoint x: 354, endPoint y: 279, distance: 6.1
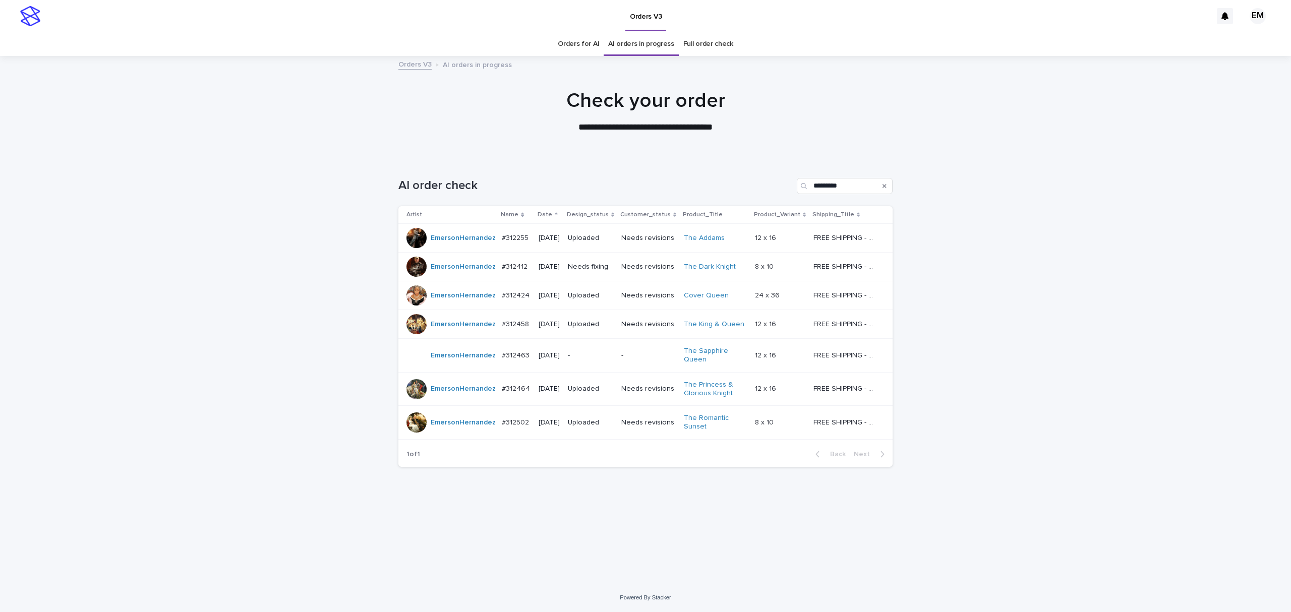
click at [138, 396] on div "Loading... Saving… Loading... Saving… AI order check ********* Artist Name Date…" at bounding box center [645, 371] width 1291 height 426
